Goal: Book appointment/travel/reservation

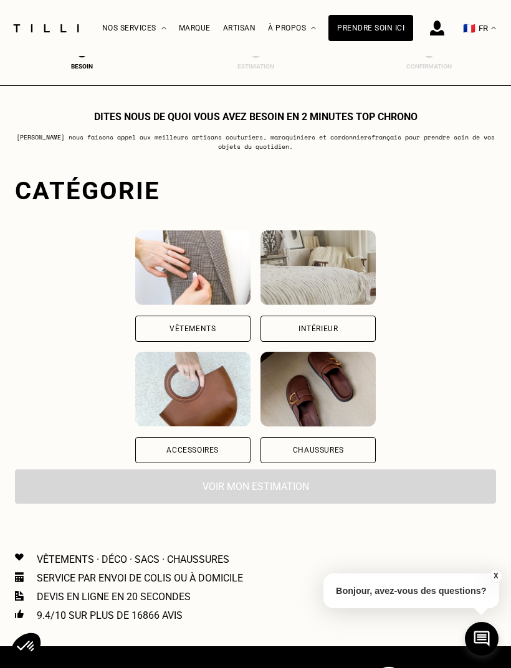
click at [169, 455] on div "Accessoires" at bounding box center [192, 450] width 115 height 26
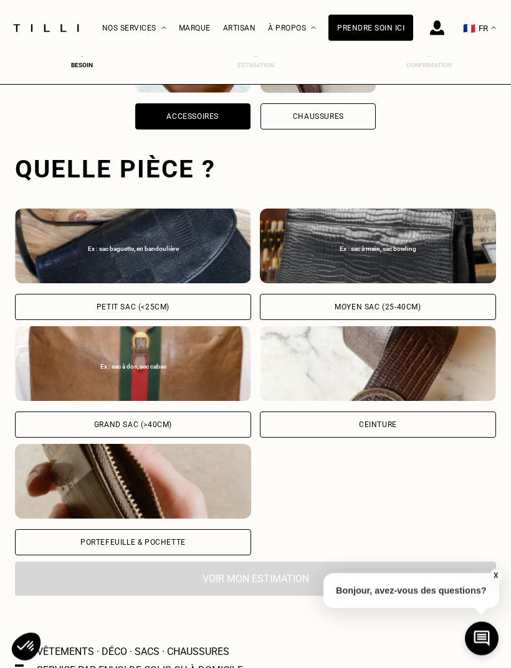
scroll to position [384, 0]
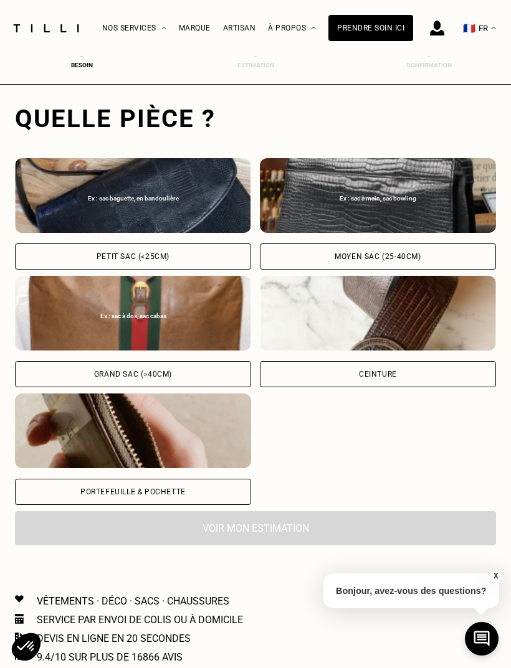
click at [180, 371] on div "Grand sac (>40cm)" at bounding box center [133, 374] width 236 height 26
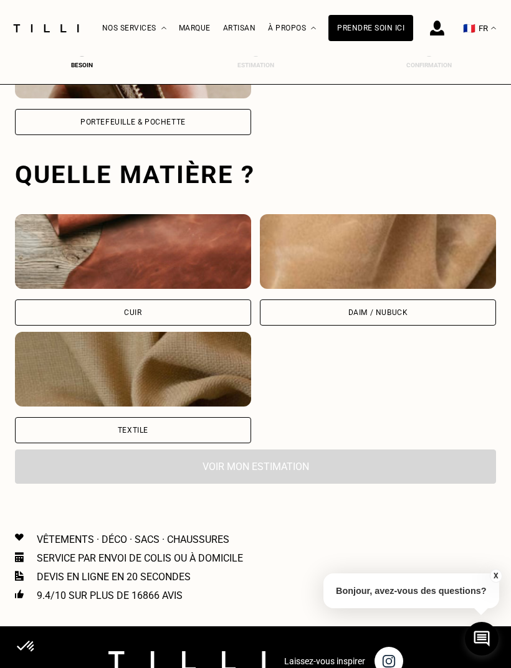
scroll to position [811, 0]
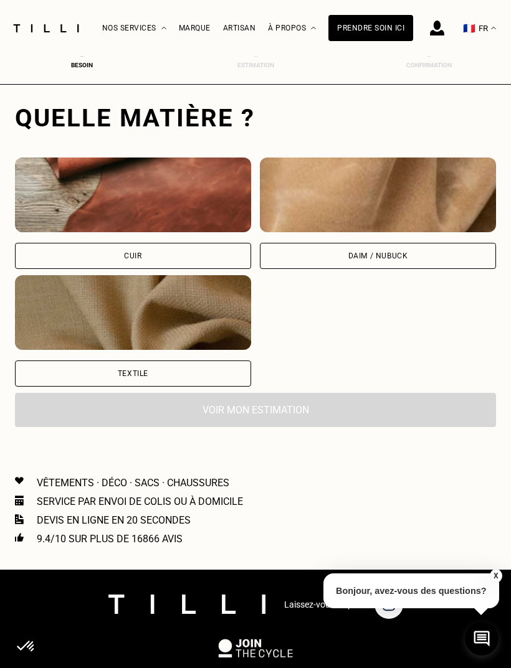
click at [193, 350] on img at bounding box center [133, 312] width 236 height 75
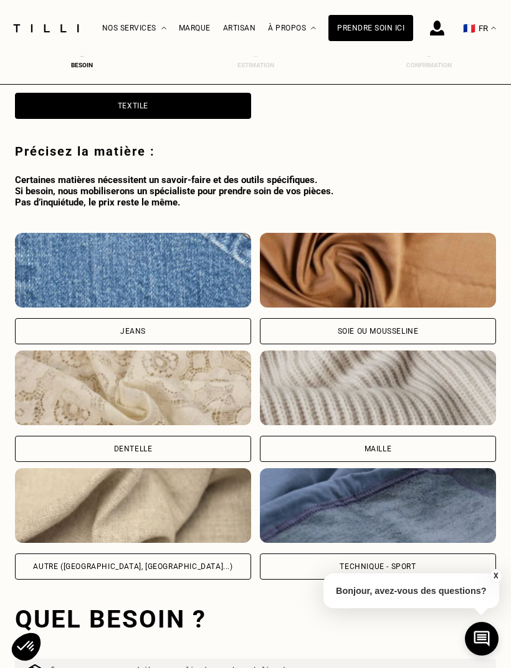
scroll to position [1119, 0]
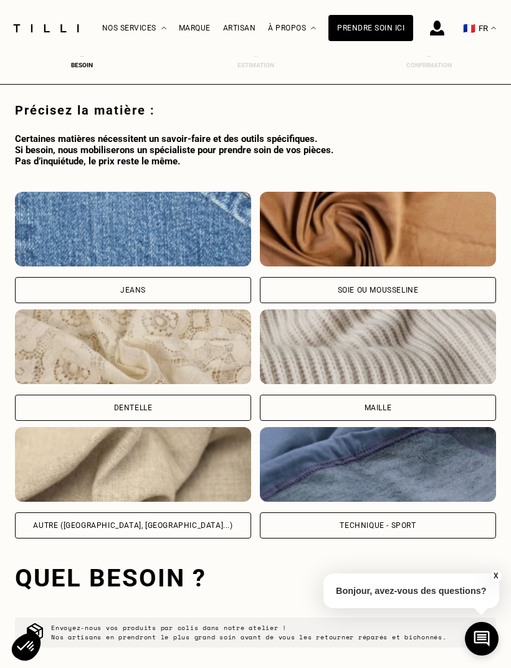
click at [185, 257] on img at bounding box center [133, 229] width 236 height 75
select select "FR"
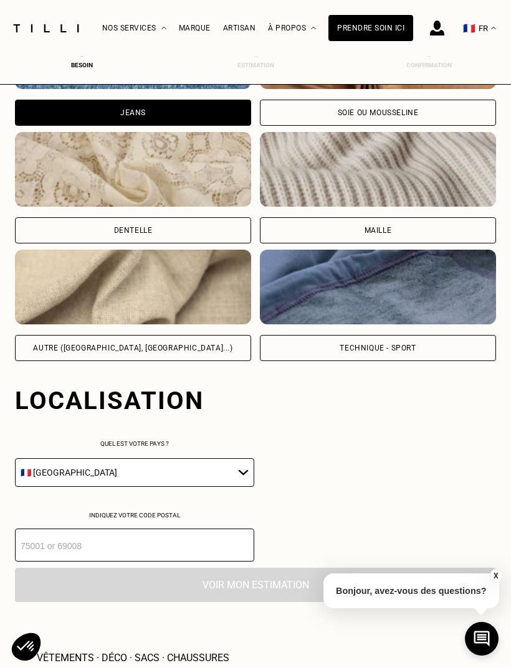
scroll to position [1580, 0]
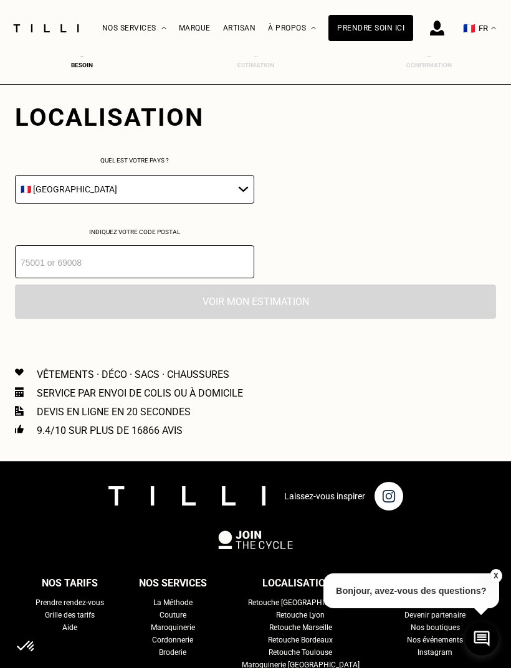
click at [110, 278] on input "number" at bounding box center [134, 261] width 239 height 33
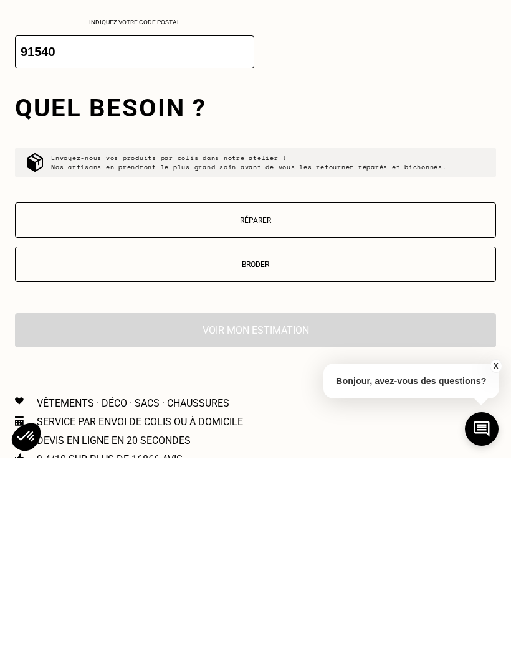
type input "91540"
click at [269, 426] on p "Réparer" at bounding box center [255, 430] width 467 height 9
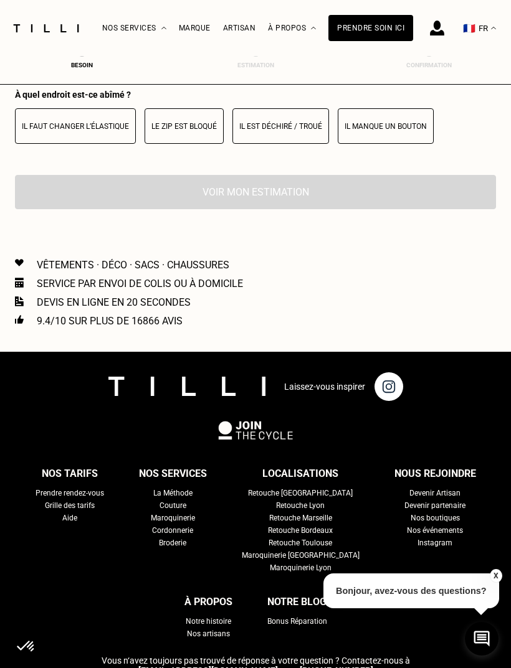
scroll to position [2007, 0]
click at [169, 131] on p "Le zip est bloqué" at bounding box center [183, 127] width 65 height 9
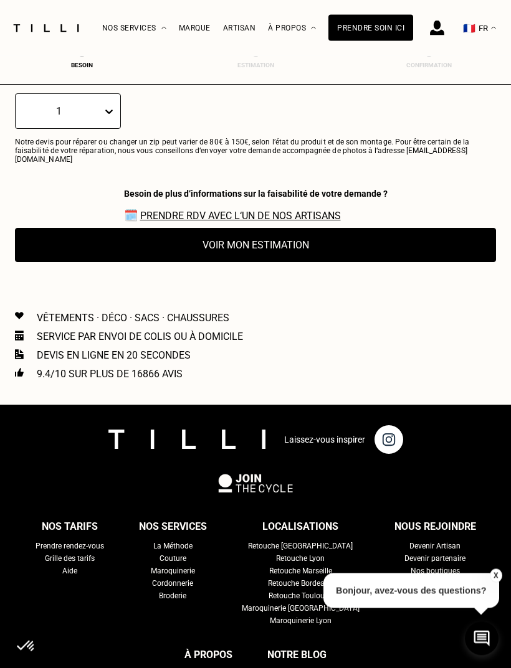
scroll to position [2109, 0]
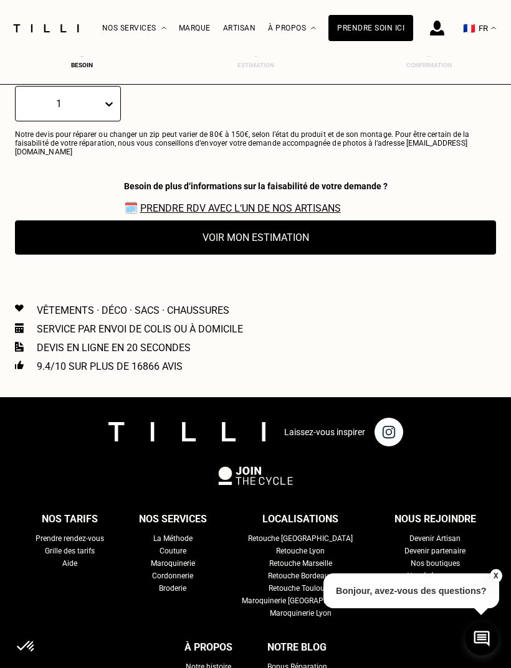
click at [407, 251] on button "Voir mon estimation" at bounding box center [255, 237] width 481 height 34
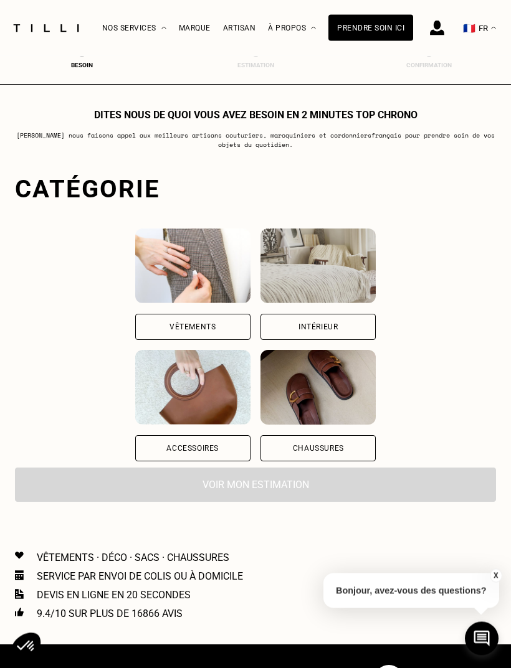
click at [164, 408] on img at bounding box center [192, 388] width 115 height 75
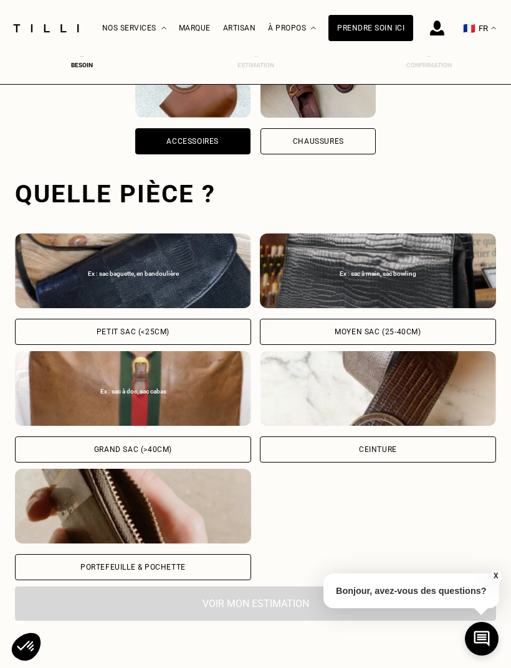
scroll to position [384, 0]
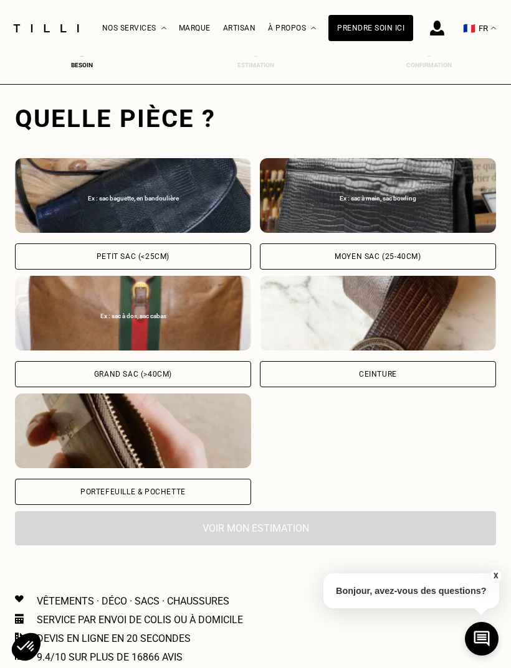
click at [182, 356] on div "Ex : sac à dos, sac cabas Grand sac (>40cm)" at bounding box center [133, 331] width 236 height 111
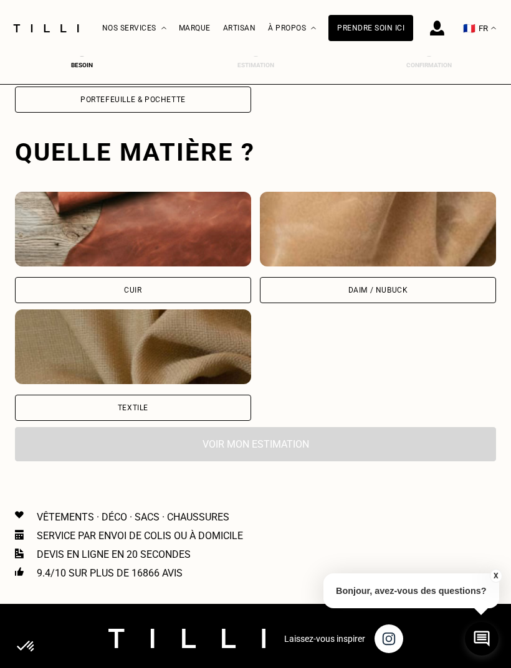
scroll to position [811, 0]
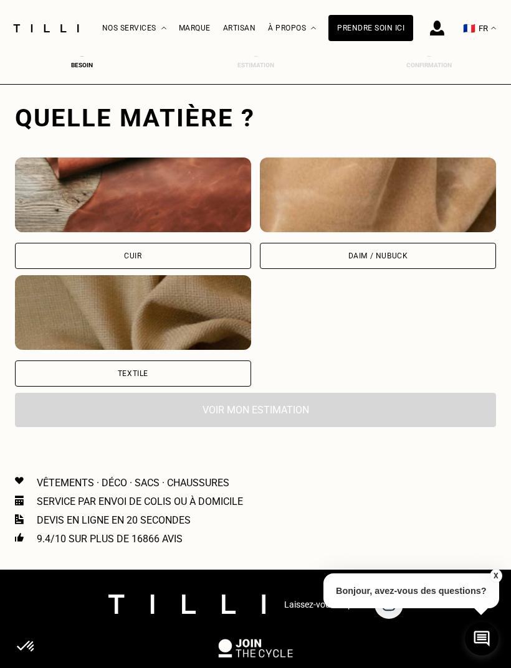
click at [191, 350] on img at bounding box center [133, 312] width 236 height 75
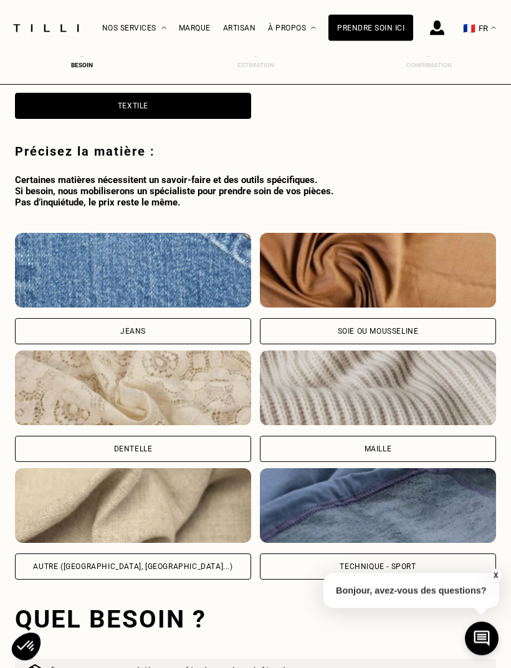
scroll to position [1119, 0]
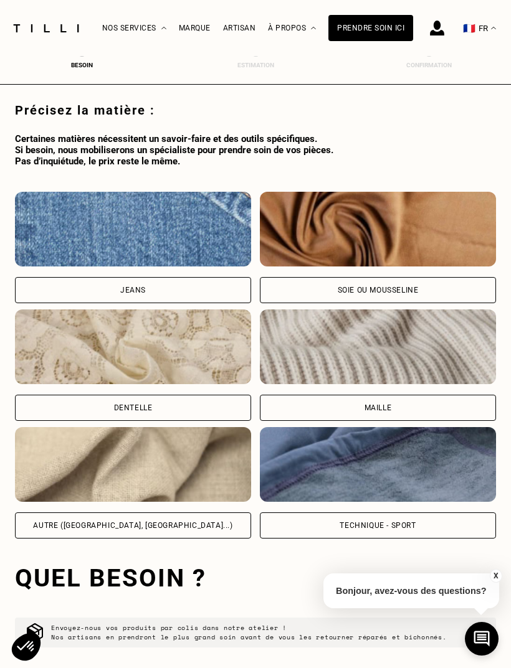
click at [228, 263] on img at bounding box center [133, 229] width 236 height 75
select select "FR"
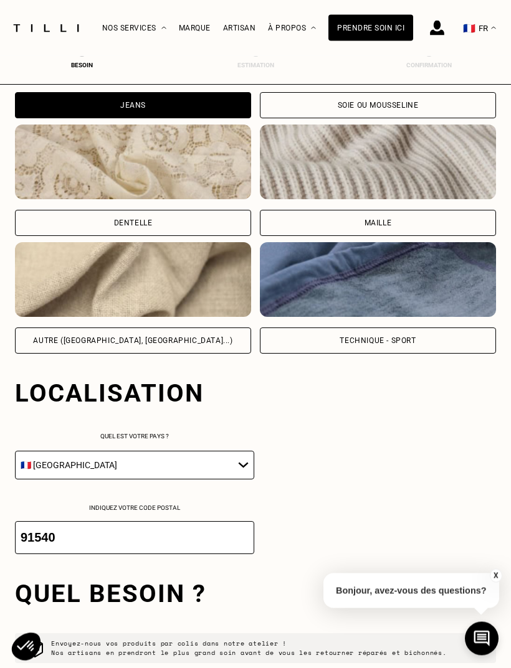
scroll to position [1580, 0]
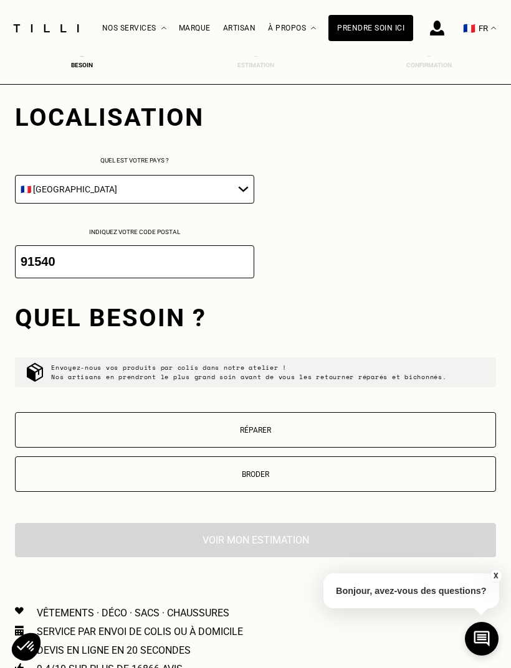
click at [282, 448] on button "Réparer" at bounding box center [255, 429] width 481 height 35
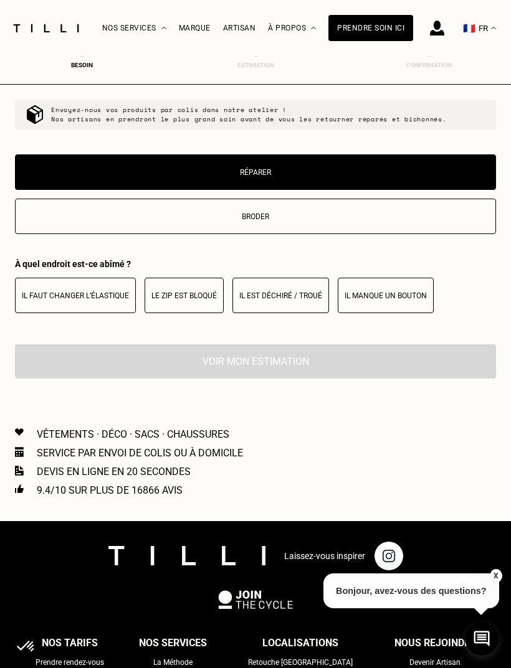
scroll to position [1836, 0]
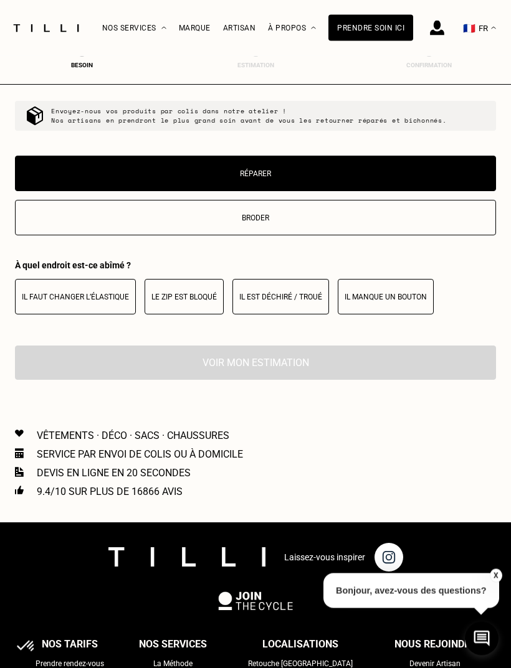
click at [204, 302] on p "Le zip est bloqué" at bounding box center [183, 297] width 65 height 9
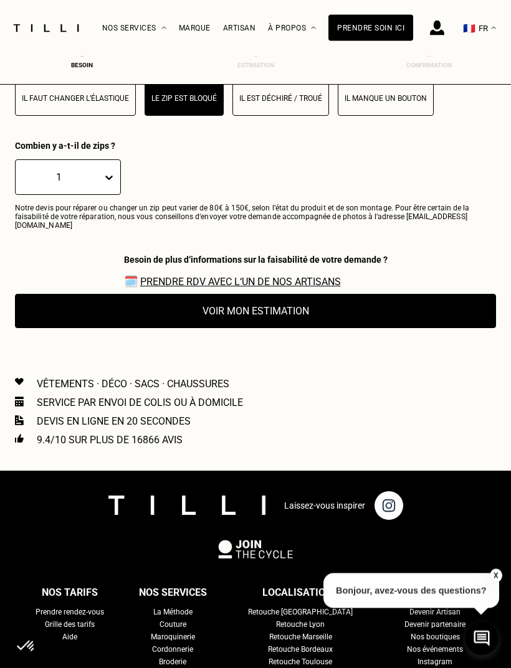
scroll to position [2109, 0]
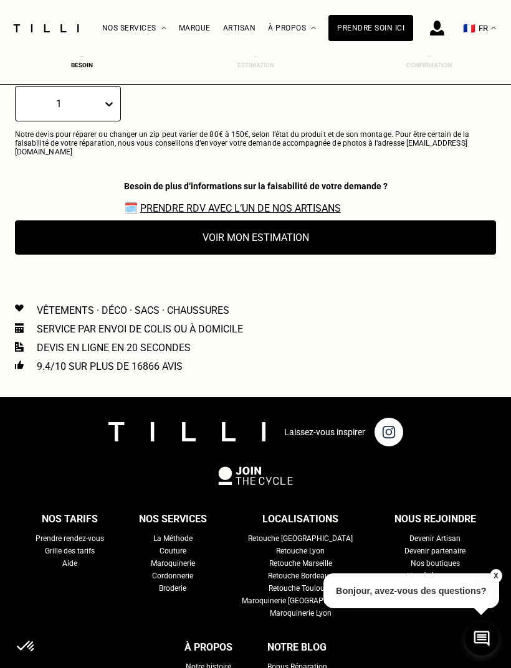
click at [285, 214] on link "Prendre RDV avec l‘un de nos artisans" at bounding box center [240, 208] width 200 height 12
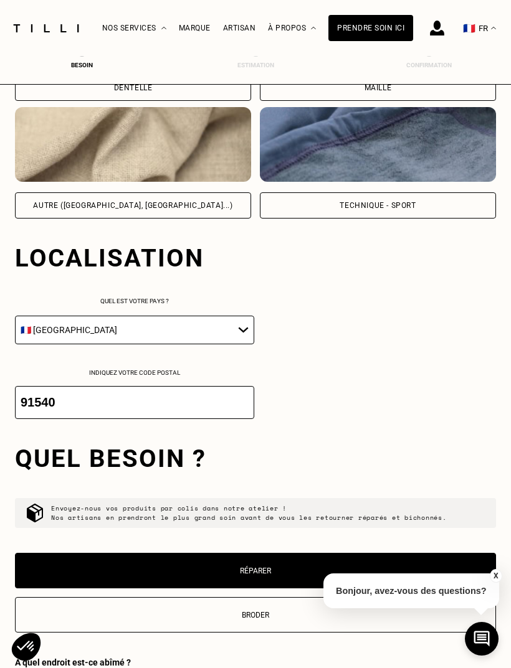
scroll to position [1438, 0]
